Goal: Check status: Check status

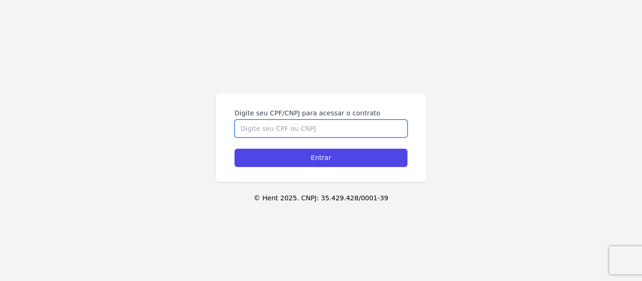
click at [239, 129] on input "Digite seu CPF/CNPJ para acessar o contrato" at bounding box center [320, 129] width 173 height 18
type input "03382144107"
click at [234, 149] on input "Entrar" at bounding box center [320, 158] width 173 height 18
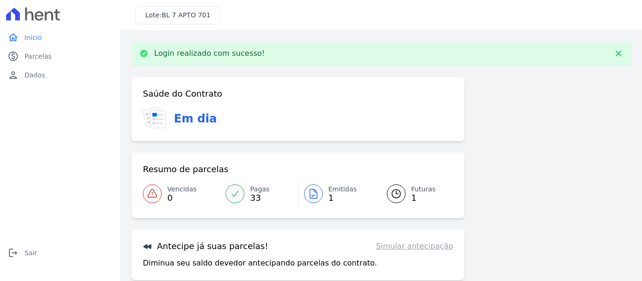
click at [401, 194] on div at bounding box center [396, 194] width 19 height 19
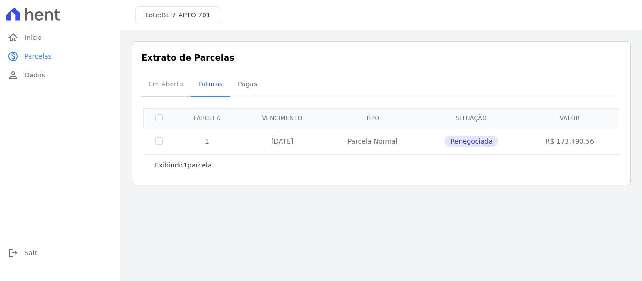
click at [163, 86] on span "Em Aberto" at bounding box center [166, 84] width 46 height 19
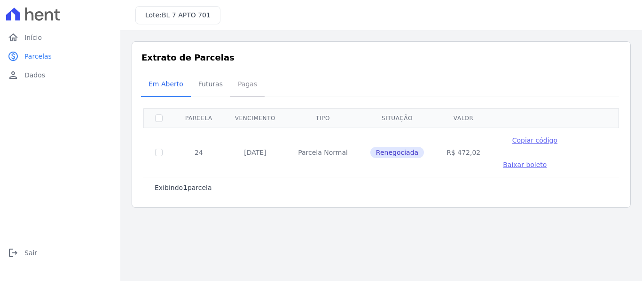
click at [238, 84] on span "Pagas" at bounding box center [247, 84] width 31 height 19
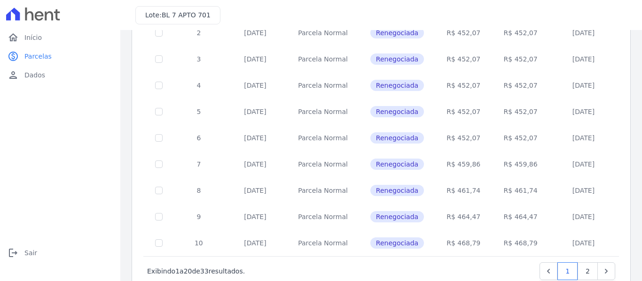
scroll to position [435, 0]
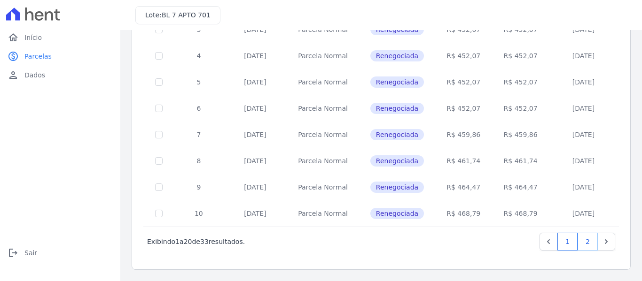
click at [582, 242] on link "2" at bounding box center [587, 242] width 20 height 18
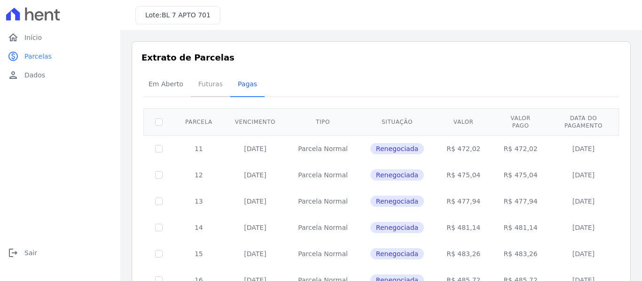
click at [207, 83] on span "Futuras" at bounding box center [211, 84] width 36 height 19
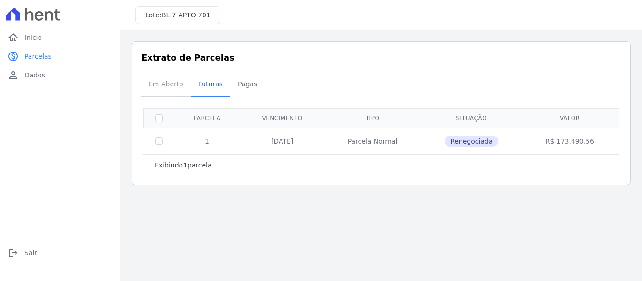
click at [164, 86] on span "Em Aberto" at bounding box center [166, 84] width 46 height 19
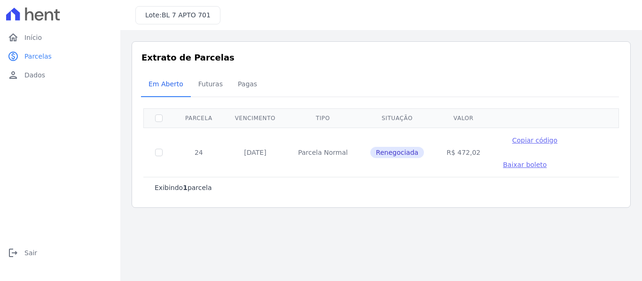
drag, startPoint x: 437, startPoint y: 153, endPoint x: 466, endPoint y: 156, distance: 28.4
click at [466, 156] on td "R$ 472,02" at bounding box center [463, 152] width 56 height 49
click at [408, 175] on td "Renegociada" at bounding box center [397, 152] width 76 height 49
click at [248, 86] on span "Pagas" at bounding box center [247, 84] width 31 height 19
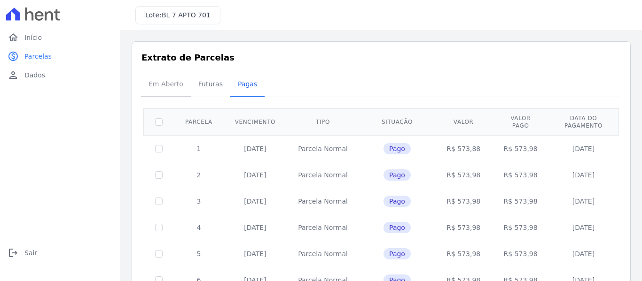
click at [150, 85] on span "Em Aberto" at bounding box center [166, 84] width 46 height 19
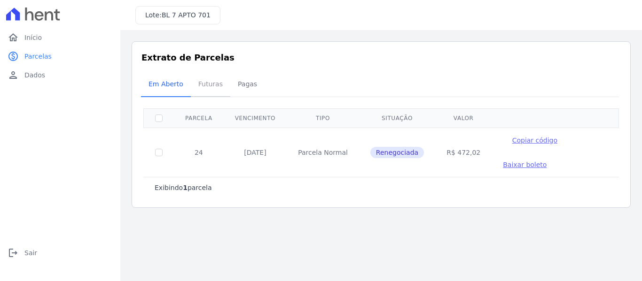
click at [197, 79] on span "Futuras" at bounding box center [211, 84] width 36 height 19
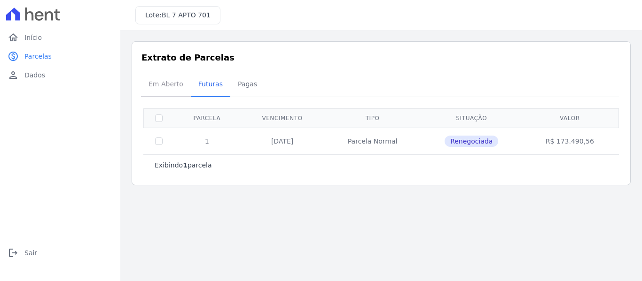
click at [171, 82] on span "Em Aberto" at bounding box center [166, 84] width 46 height 19
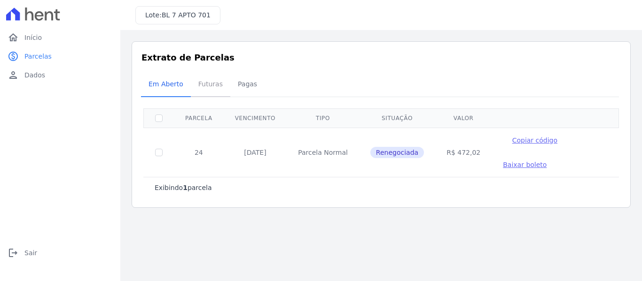
click at [213, 85] on span "Futuras" at bounding box center [211, 84] width 36 height 19
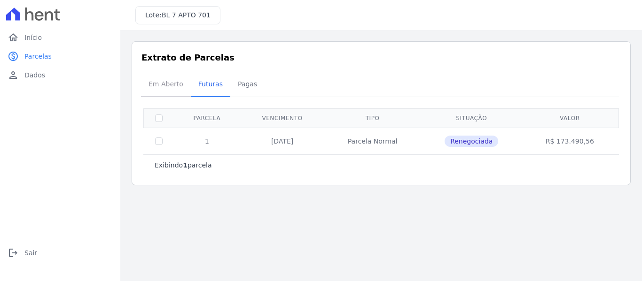
click at [155, 85] on span "Em Aberto" at bounding box center [166, 84] width 46 height 19
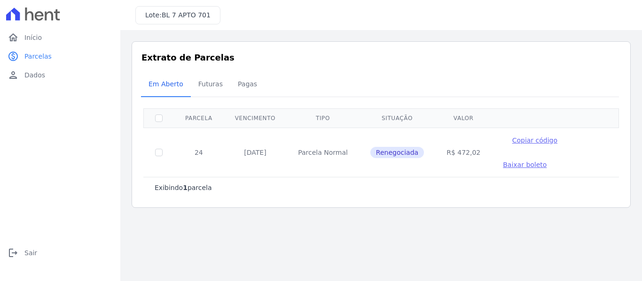
drag, startPoint x: 235, startPoint y: 150, endPoint x: 269, endPoint y: 151, distance: 33.9
click at [269, 151] on td "[DATE]" at bounding box center [255, 152] width 63 height 49
click at [562, 148] on tr "24 [DATE] [GEOGRAPHIC_DATA] Renegociada R$ 472,02 Copiar código [GEOGRAPHIC_DAT…" at bounding box center [381, 152] width 475 height 49
click at [198, 85] on span "Futuras" at bounding box center [211, 84] width 36 height 19
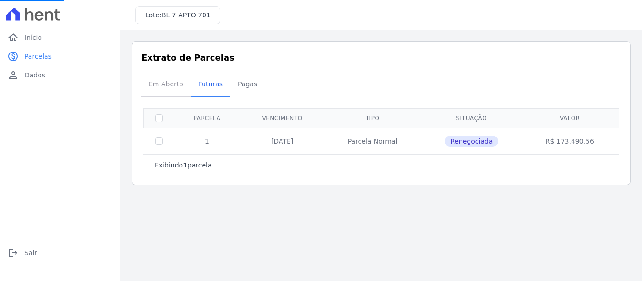
click at [179, 85] on span "Em Aberto" at bounding box center [166, 84] width 46 height 19
